Goal: Task Accomplishment & Management: Complete application form

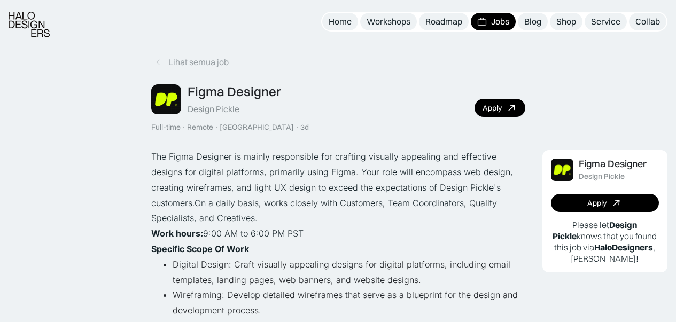
scroll to position [438, 0]
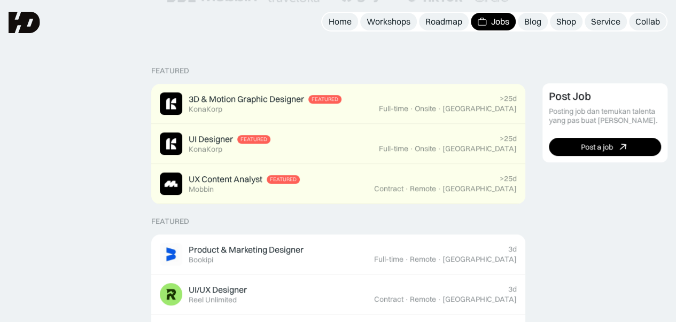
scroll to position [214, 0]
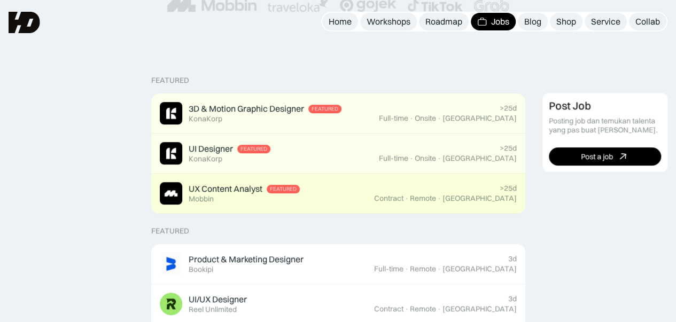
click at [276, 203] on div "UX Content Analyst Featured Mobbin" at bounding box center [244, 193] width 111 height 20
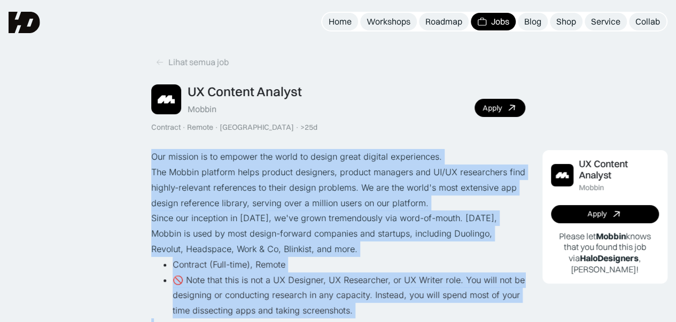
drag, startPoint x: 484, startPoint y: 170, endPoint x: 142, endPoint y: 147, distance: 342.9
copy div "Our mission is to empower the world to design great digital experiences. The Mo…"
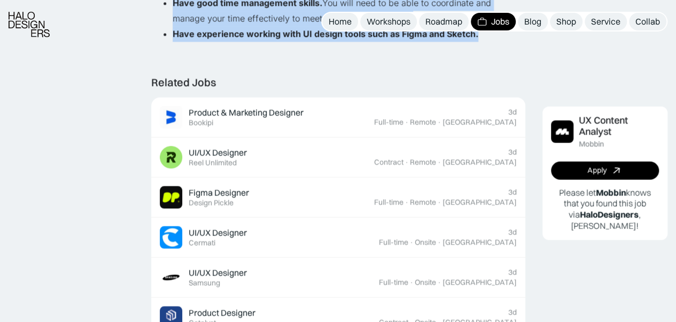
scroll to position [817, 0]
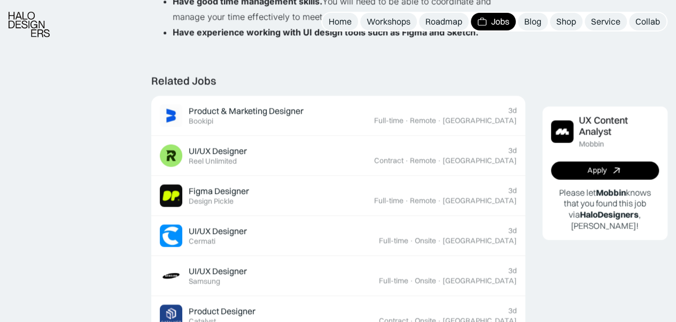
click at [274, 50] on div "Lihat semua job UX Content Analyst Mobbin Contract · Remote · Indonesia · >25d …" at bounding box center [338, 8] width 374 height 1608
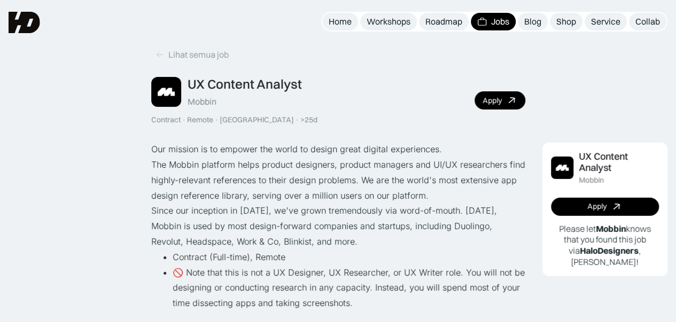
scroll to position [0, 0]
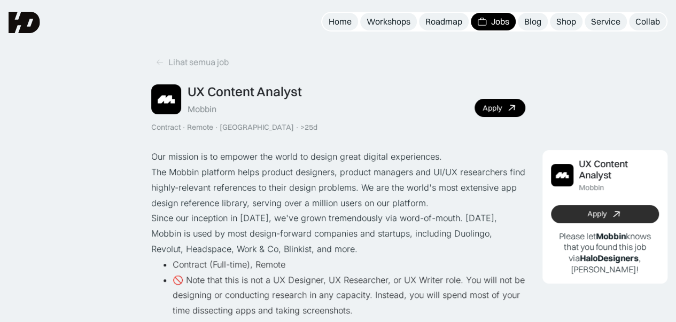
click at [604, 214] on div "Apply" at bounding box center [596, 214] width 19 height 9
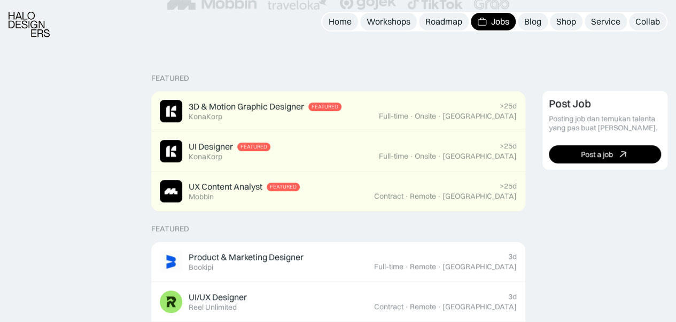
scroll to position [216, 0]
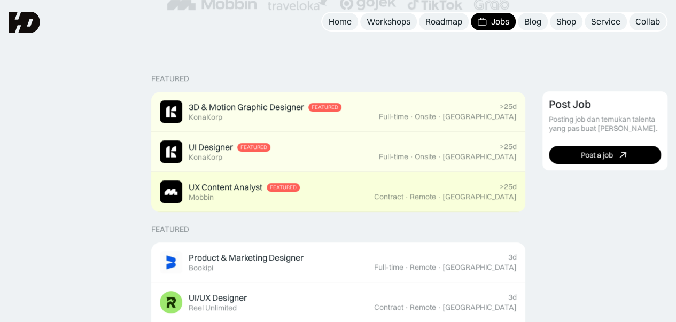
click at [222, 194] on div "UX Content Analyst Featured Mobbin" at bounding box center [244, 192] width 111 height 20
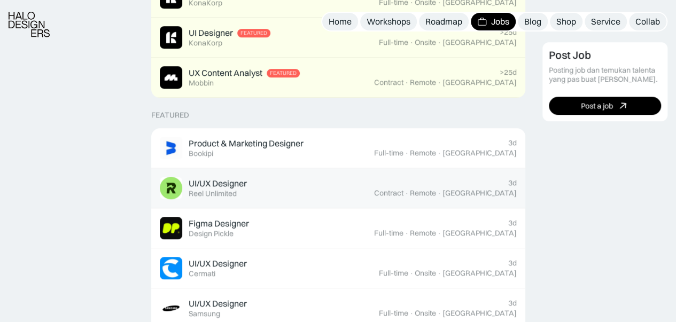
scroll to position [336, 0]
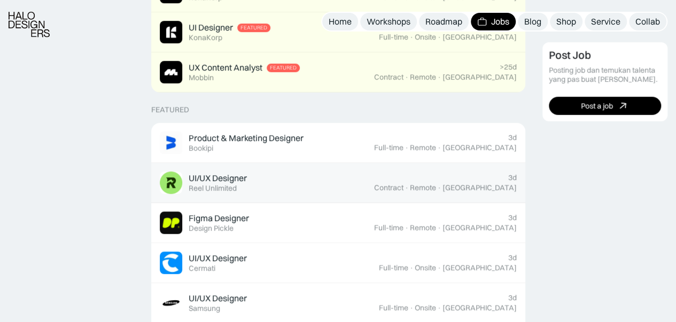
click at [248, 187] on div "UI/UX Designer Featured Reel Unlimited" at bounding box center [267, 183] width 214 height 22
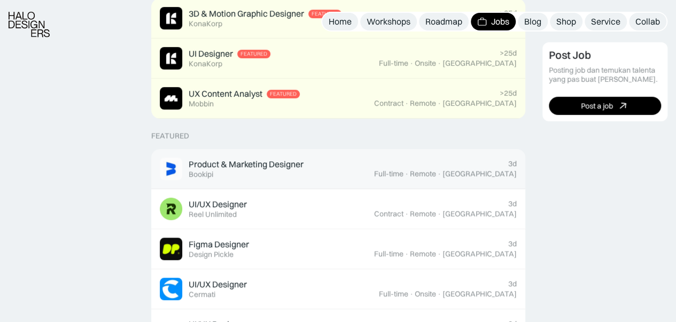
scroll to position [312, 0]
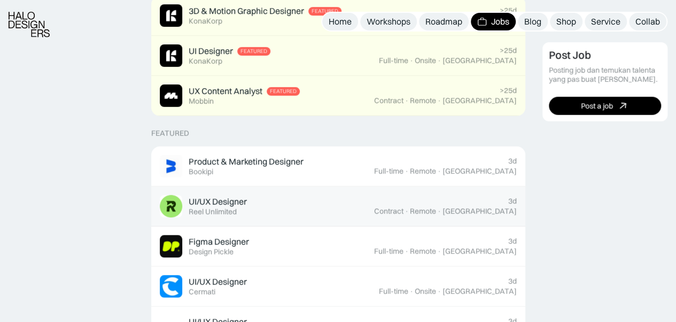
click at [382, 222] on link "UI/UX Designer Featured Reel Unlimited 3d Contract · Remote · Jakarta" at bounding box center [338, 207] width 374 height 40
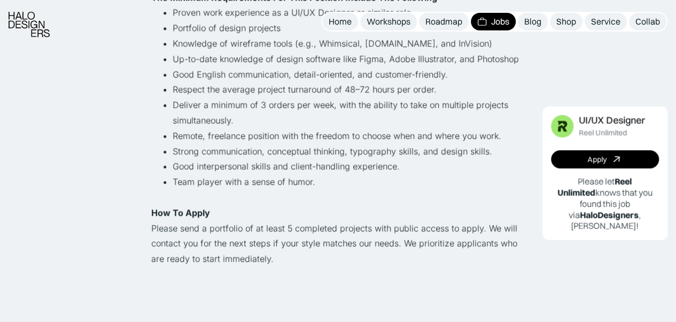
scroll to position [730, 0]
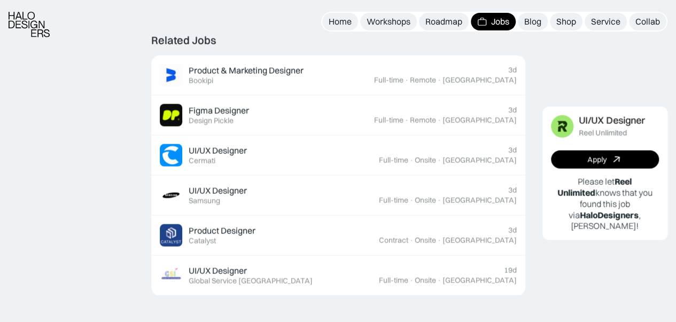
scroll to position [997, 0]
click at [570, 160] on link "Apply" at bounding box center [605, 160] width 108 height 18
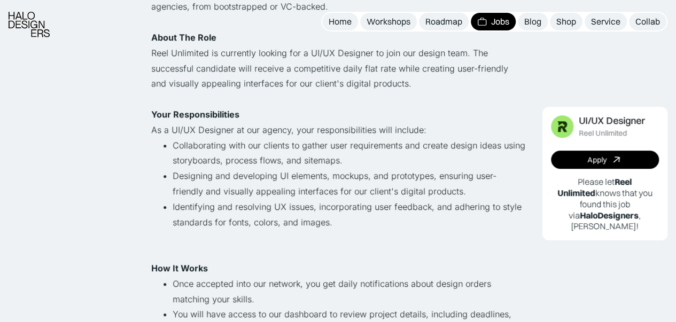
scroll to position [0, 0]
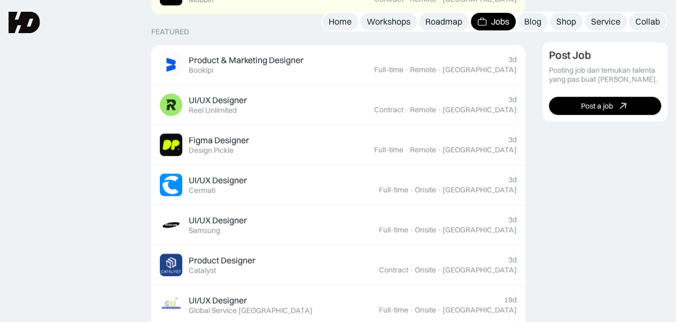
scroll to position [312, 0]
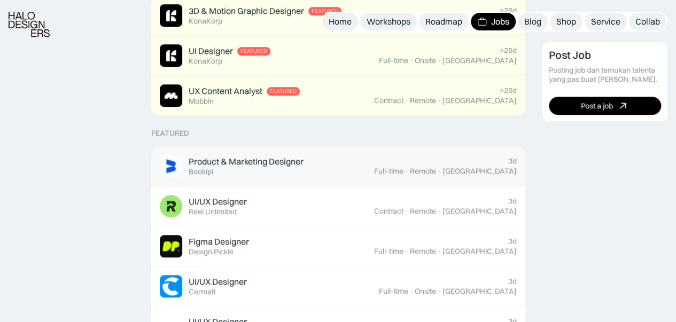
click at [231, 158] on div "Product & Marketing Designer" at bounding box center [246, 161] width 115 height 11
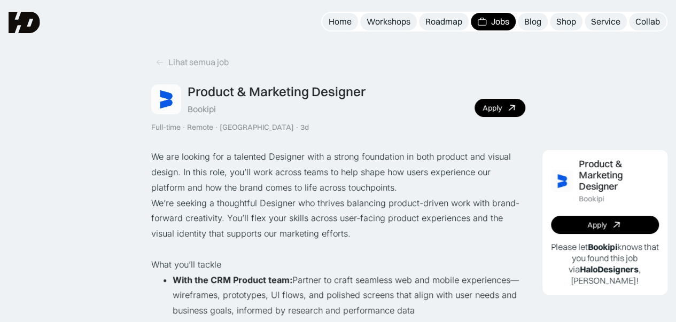
drag, startPoint x: 505, startPoint y: 179, endPoint x: 149, endPoint y: 157, distance: 356.6
copy div "Lo ips dolorsi ame c adipisci Elitsedd eius t incidi utlaboreet do magn aliquae…"
click at [485, 104] on div "Apply" at bounding box center [492, 108] width 19 height 9
click at [509, 110] on icon at bounding box center [511, 108] width 11 height 10
